Goal: Task Accomplishment & Management: Manage account settings

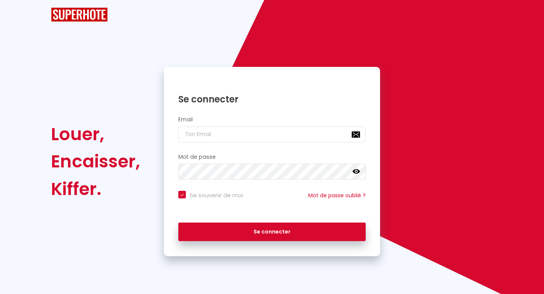
checkbox input "true"
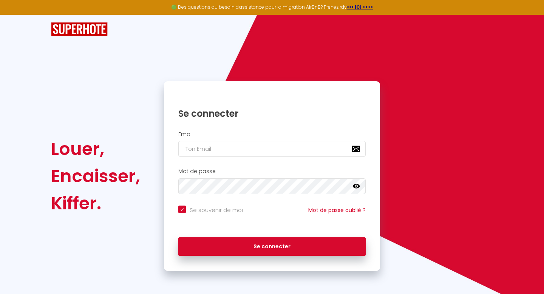
click at [217, 124] on div "Se connecter" at bounding box center [272, 108] width 216 height 38
click at [199, 147] on input "email" at bounding box center [271, 149] width 187 height 16
type input "[PERSON_NAME][EMAIL_ADDRESS][PERSON_NAME][DOMAIN_NAME]"
checkbox input "true"
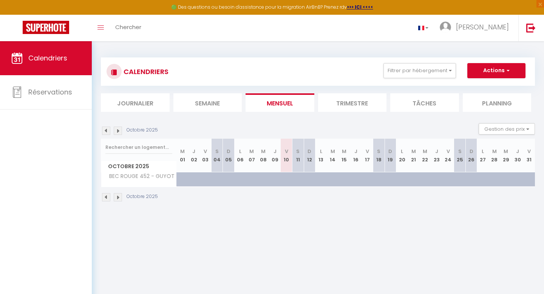
click at [351, 93] on div "CALENDRIERS Filtrer par hébergement Tous BEC ROUGE 452 - GUYOT Effacer Sauvegar…" at bounding box center [318, 84] width 434 height 54
click at [348, 97] on li "Trimestre" at bounding box center [352, 102] width 69 height 19
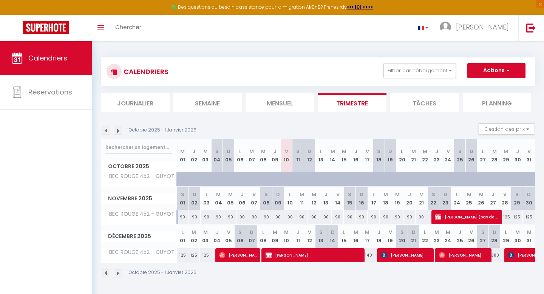
click at [122, 274] on img at bounding box center [118, 273] width 8 height 8
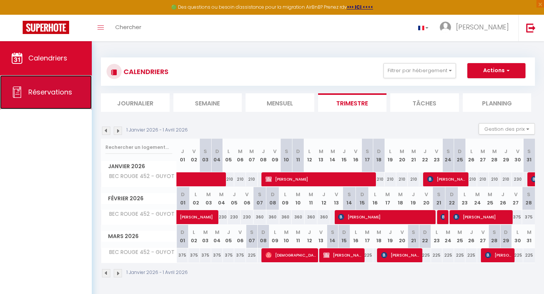
click at [48, 83] on link "Réservations" at bounding box center [46, 92] width 92 height 34
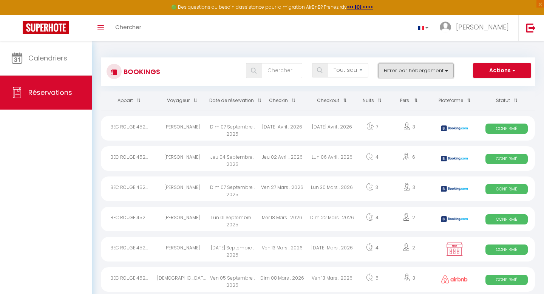
click at [389, 76] on button "Filtrer par hébergement" at bounding box center [416, 70] width 76 height 15
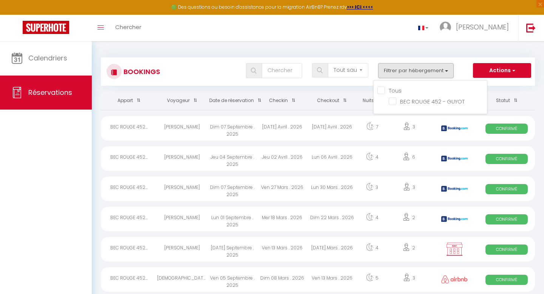
click at [219, 68] on div "Tous les statuts Annulé Confirmé Non Confirmé Tout sauf annulé No Show Request …" at bounding box center [336, 70] width 397 height 15
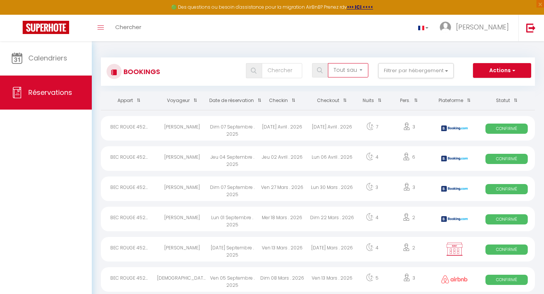
click at [362, 68] on select "Tous les statuts Annulé Confirmé Non Confirmé Tout sauf annulé No Show Request" at bounding box center [348, 70] width 40 height 14
select select "cancelled"
click at [328, 63] on select "Tous les statuts Annulé Confirmé Non Confirmé Tout sauf annulé No Show Request" at bounding box center [348, 70] width 40 height 14
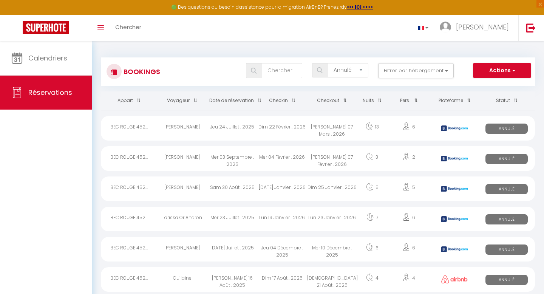
click at [264, 127] on div "Dim 22 Février . 2026" at bounding box center [282, 128] width 50 height 25
select select "OK"
select select "KO"
select select "0"
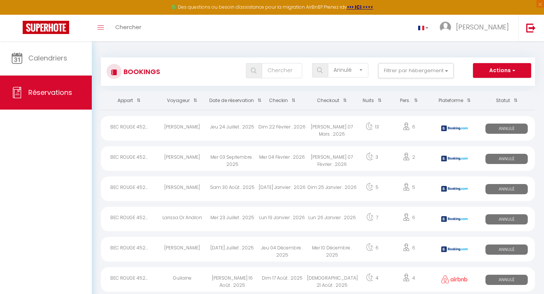
select select "1"
select select
